Goal: Contribute content: Add original content to the website for others to see

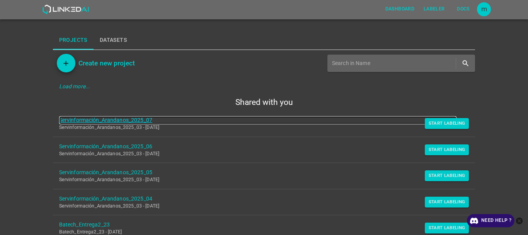
click at [140, 121] on link "Servinformación_Arandanos_2025_07" at bounding box center [258, 120] width 398 height 8
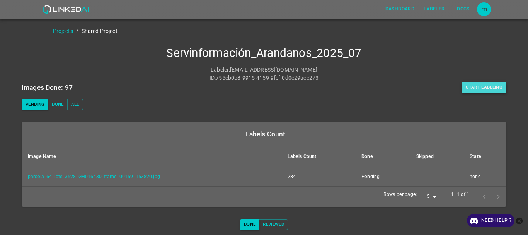
click at [474, 91] on button "Start Labeling" at bounding box center [484, 87] width 44 height 11
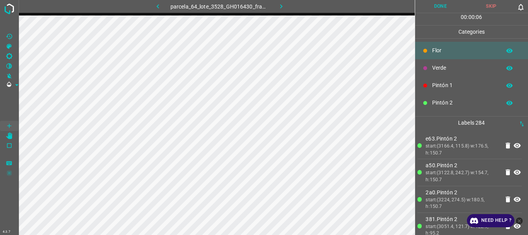
click at [282, 7] on icon "button" at bounding box center [281, 6] width 2 height 4
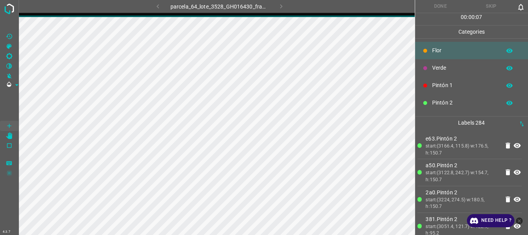
click at [282, 7] on div "parcela_64_lote_3528_GH016430_frame_00159_153820.jpg" at bounding box center [219, 6] width 197 height 13
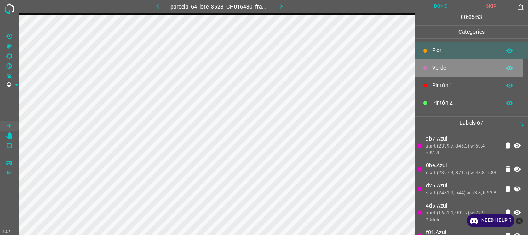
click at [442, 68] on p "Verde" at bounding box center [464, 68] width 65 height 8
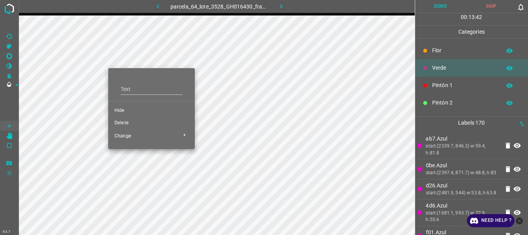
click at [126, 123] on span "Delete" at bounding box center [151, 122] width 74 height 7
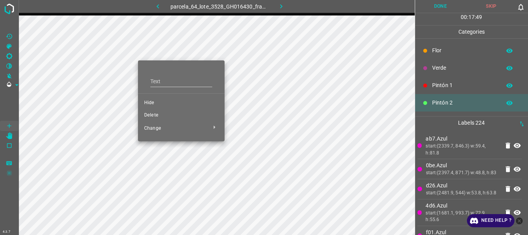
click at [158, 117] on span "Delete" at bounding box center [181, 115] width 74 height 7
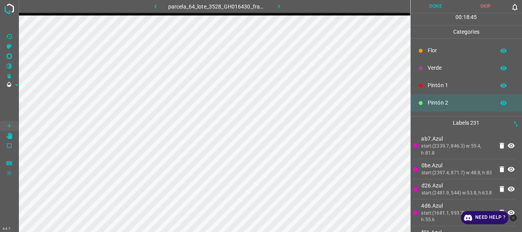
scroll to position [68, 0]
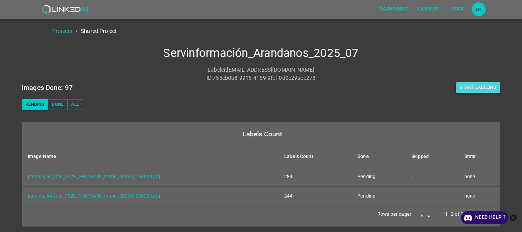
click at [486, 88] on button "Start Labeling" at bounding box center [478, 87] width 44 height 11
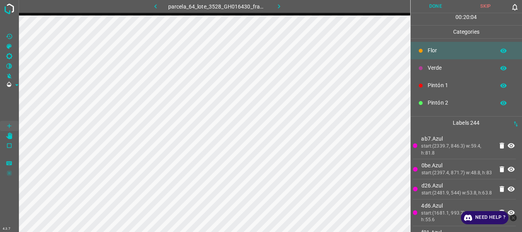
click at [280, 9] on icon "button" at bounding box center [279, 6] width 8 height 8
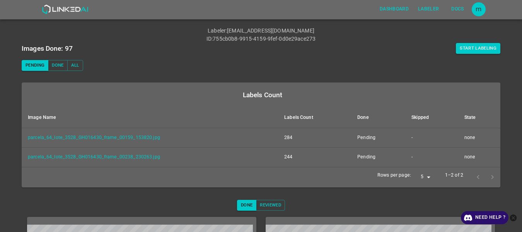
scroll to position [38, 0]
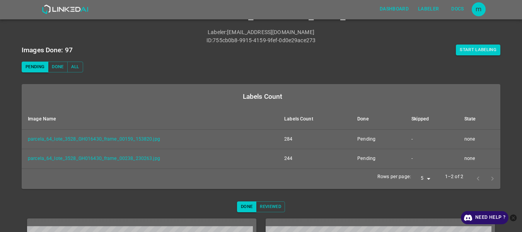
click at [487, 180] on div at bounding box center [485, 178] width 29 height 14
click at [471, 175] on div at bounding box center [485, 178] width 29 height 14
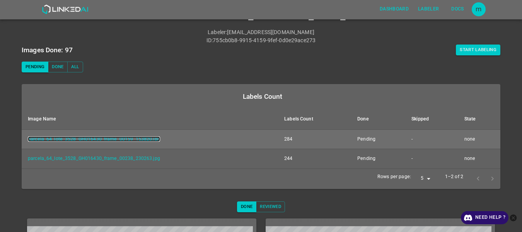
click at [145, 140] on link "parcela_64_lote_3528_GH016430_frame_00159_153820.jpg" at bounding box center [94, 138] width 132 height 5
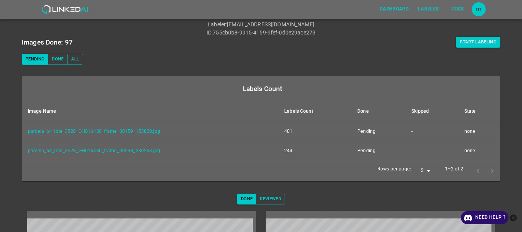
scroll to position [26, 0]
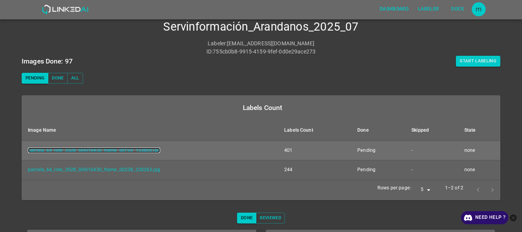
click at [70, 152] on link "parcela_64_lote_3528_GH016430_frame_00159_153820.jpg" at bounding box center [94, 149] width 132 height 5
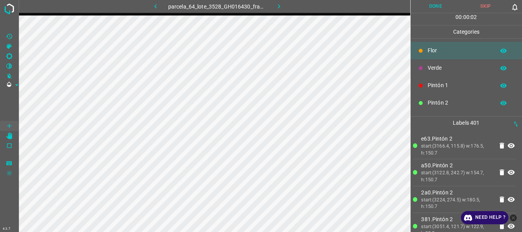
click at [514, 7] on icon at bounding box center [514, 7] width 5 height 7
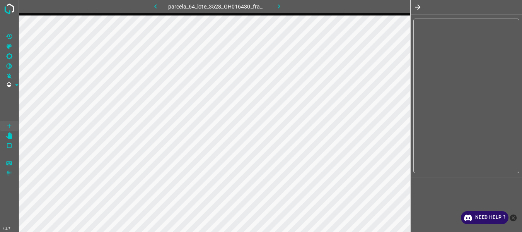
click at [422, 9] on icon "button" at bounding box center [418, 7] width 8 height 8
